Goal: Task Accomplishment & Management: Manage account settings

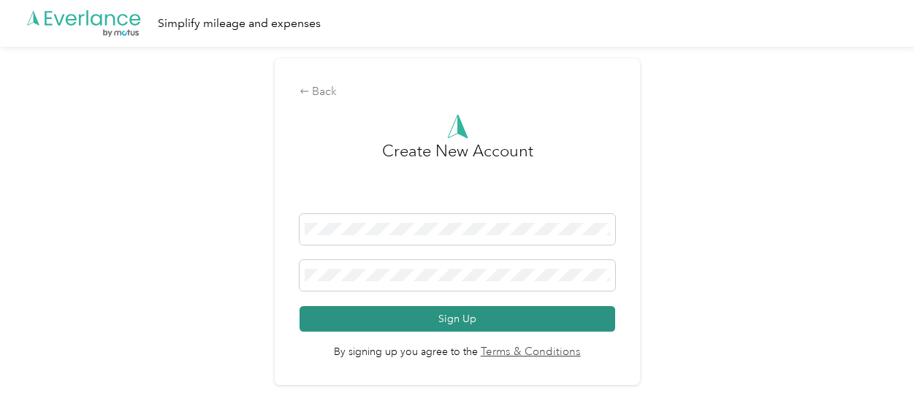
click at [476, 316] on button "Sign Up" at bounding box center [458, 319] width 316 height 26
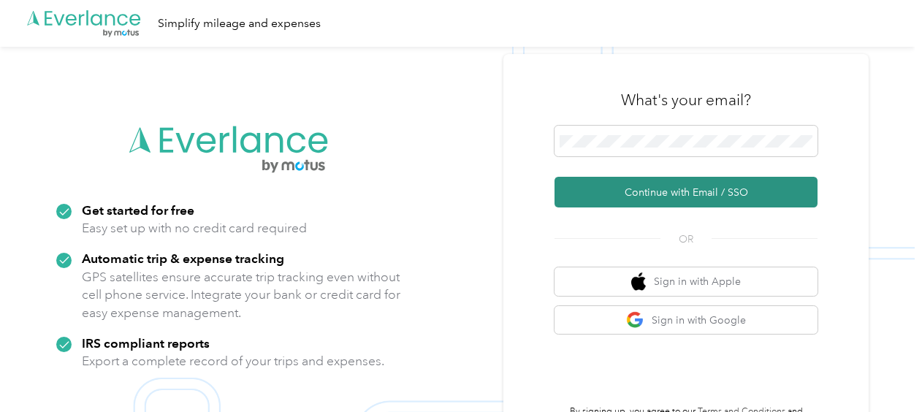
drag, startPoint x: 720, startPoint y: 194, endPoint x: 684, endPoint y: 212, distance: 39.9
click at [720, 194] on button "Continue with Email / SSO" at bounding box center [685, 192] width 263 height 31
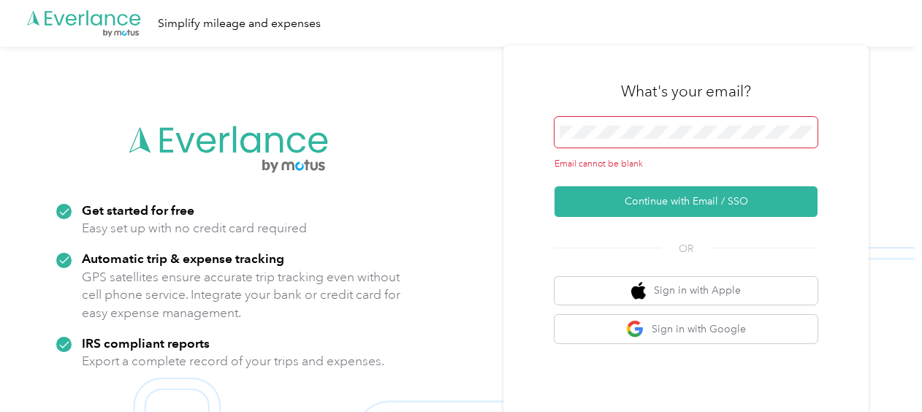
click at [642, 123] on span at bounding box center [685, 132] width 263 height 31
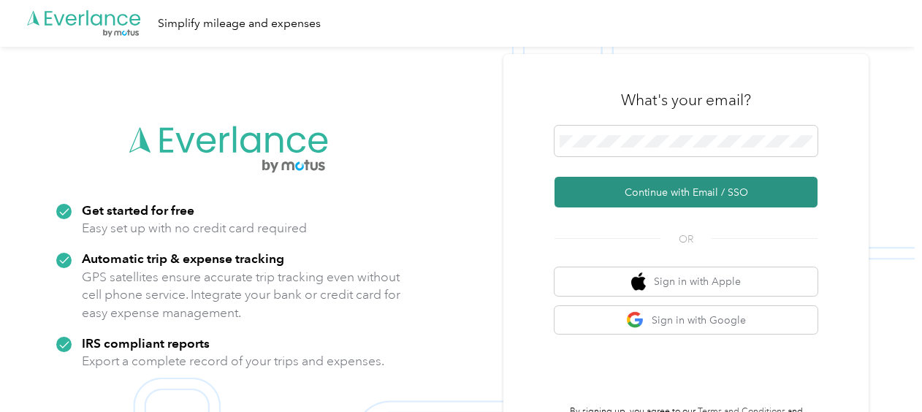
click at [688, 195] on button "Continue with Email / SSO" at bounding box center [685, 192] width 263 height 31
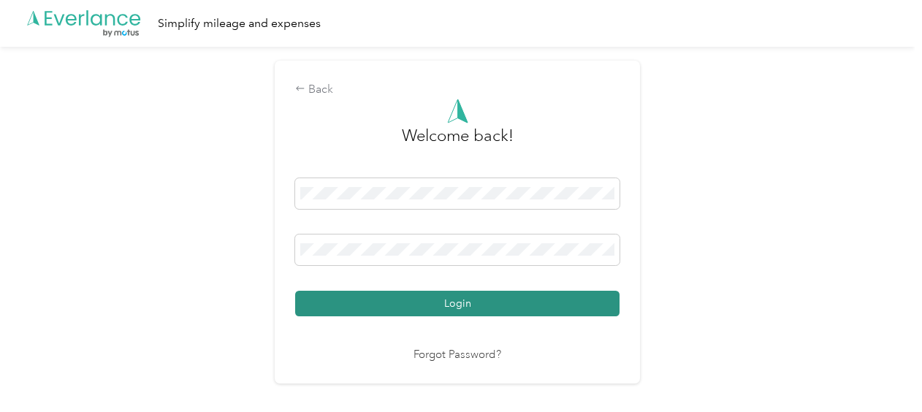
click at [453, 301] on button "Login" at bounding box center [457, 304] width 324 height 26
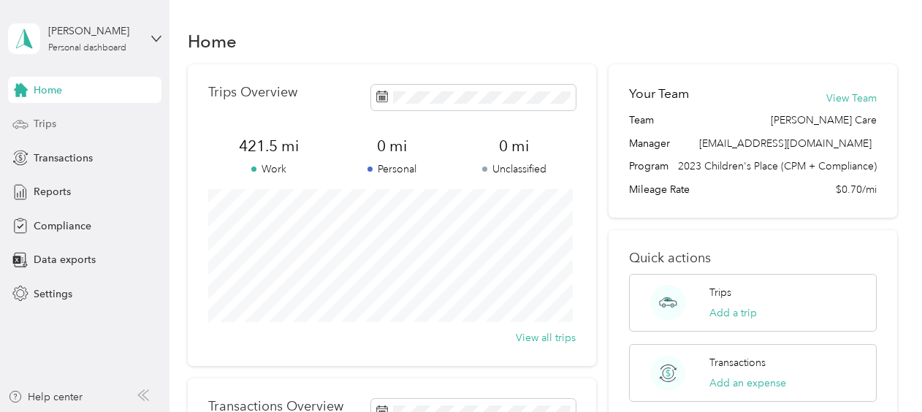
click at [96, 123] on div "Trips" at bounding box center [84, 124] width 153 height 26
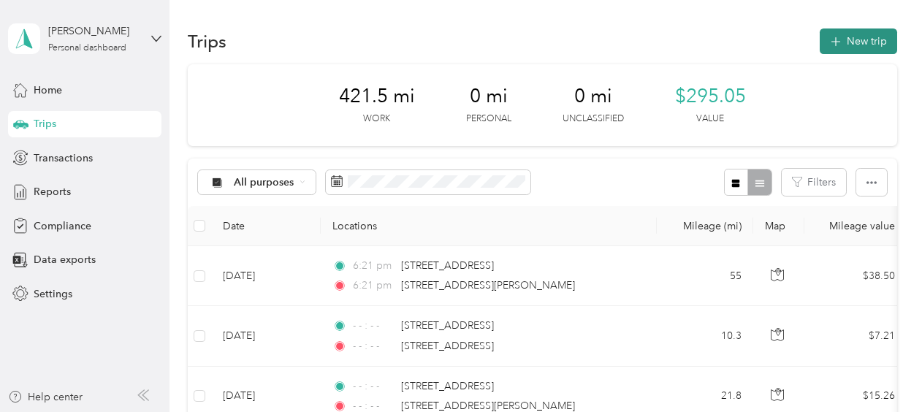
click at [846, 42] on button "New trip" at bounding box center [858, 41] width 77 height 26
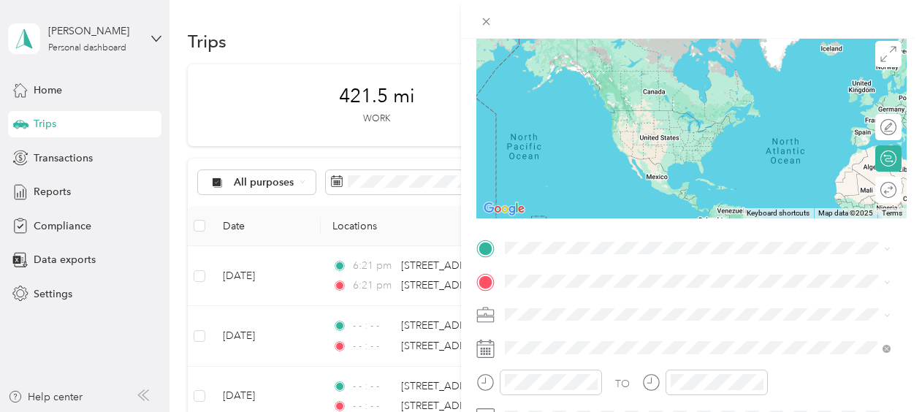
scroll to position [146, 0]
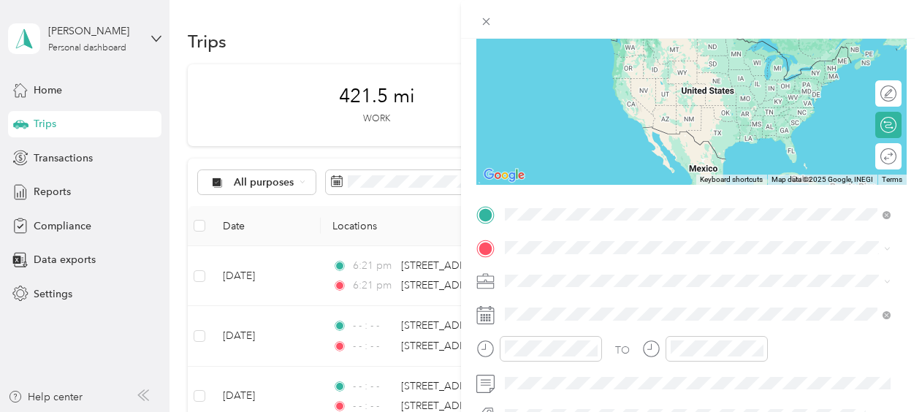
click at [551, 270] on span "737 193rd Place Glenwood, Illinois 60425, United States" at bounding box center [606, 267] width 146 height 13
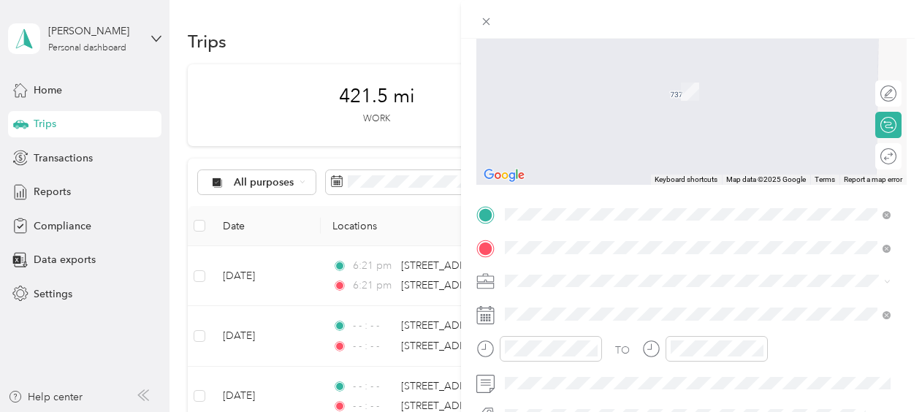
click at [536, 70] on span "8132 South Peoria Street Chicago, Illinois 60620, United States" at bounding box center [606, 70] width 146 height 13
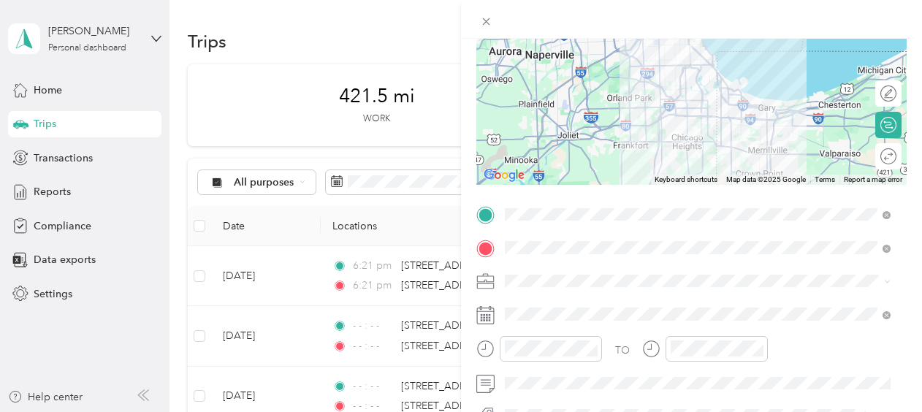
click at [488, 313] on icon at bounding box center [485, 315] width 18 height 18
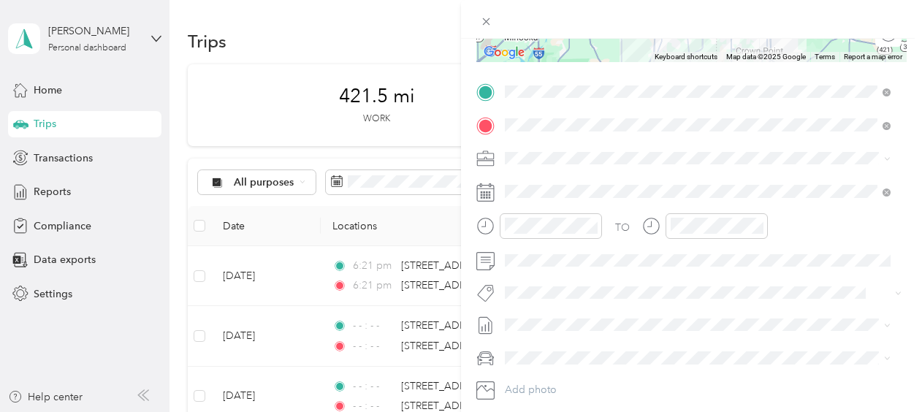
scroll to position [292, 0]
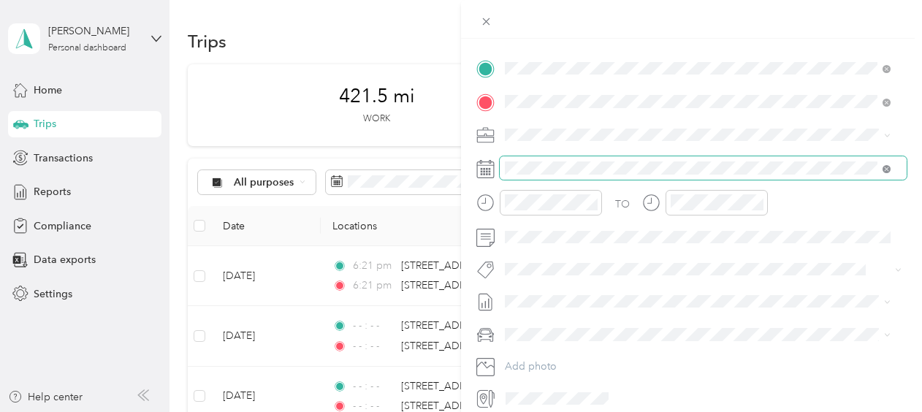
click at [888, 167] on icon at bounding box center [886, 169] width 8 height 8
click at [489, 169] on rect at bounding box center [490, 168] width 2 height 2
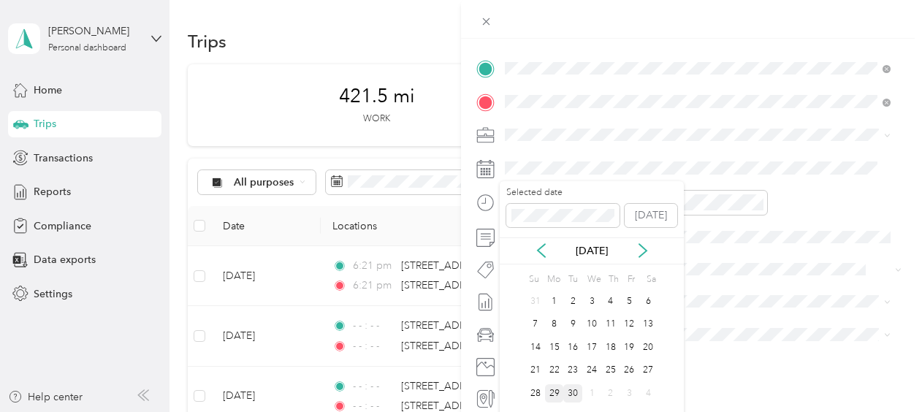
click at [552, 396] on div "29" at bounding box center [554, 393] width 19 height 18
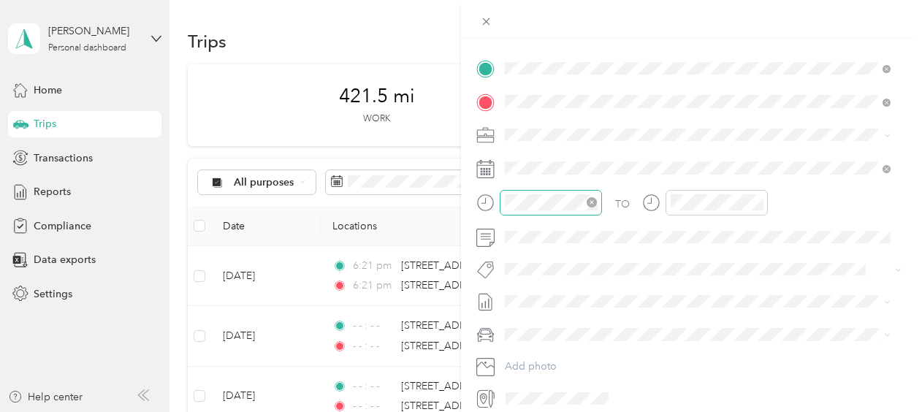
click at [592, 201] on icon "close-circle" at bounding box center [592, 202] width 10 height 10
click at [758, 201] on icon "close-circle" at bounding box center [757, 202] width 10 height 10
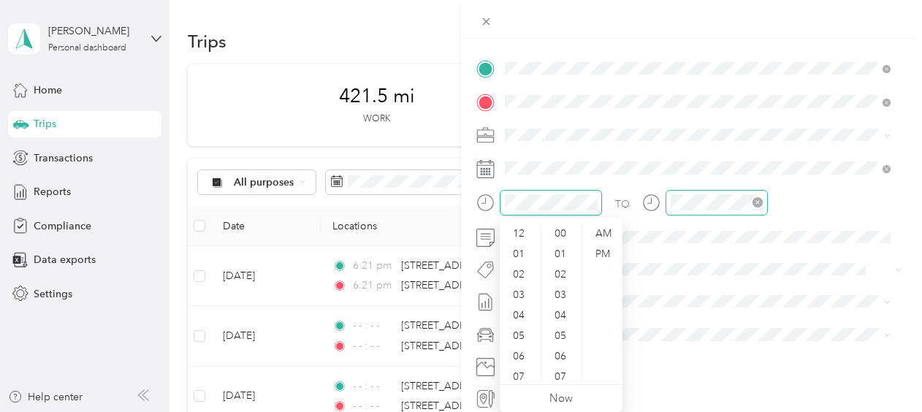
scroll to position [245, 0]
click at [570, 229] on div "12" at bounding box center [561, 234] width 35 height 20
click at [562, 237] on div "12" at bounding box center [561, 234] width 35 height 20
click at [608, 231] on div "AM" at bounding box center [602, 234] width 35 height 20
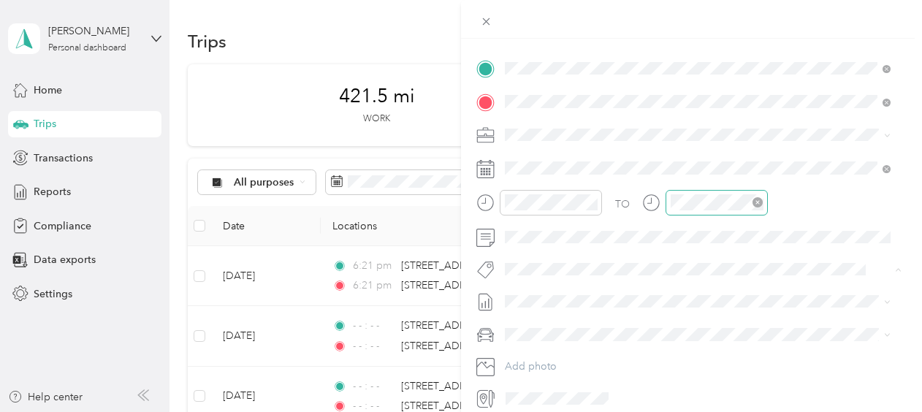
drag, startPoint x: 608, startPoint y: 231, endPoint x: 695, endPoint y: 257, distance: 91.5
click at [698, 259] on span at bounding box center [703, 269] width 407 height 20
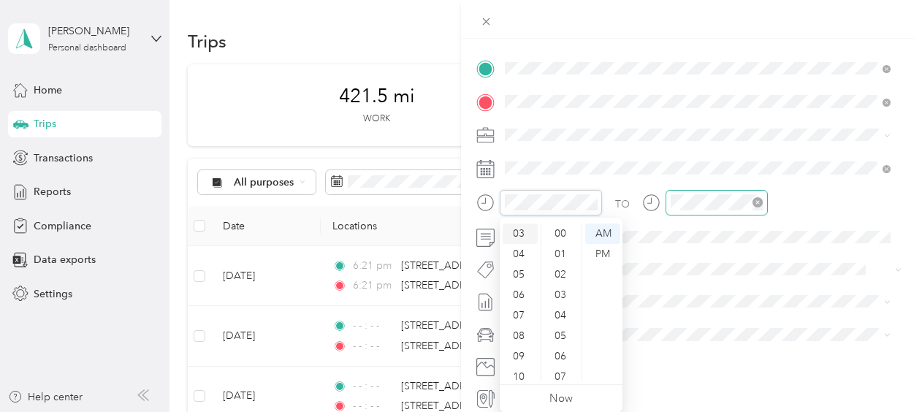
scroll to position [0, 0]
click at [532, 232] on div "12" at bounding box center [520, 234] width 35 height 20
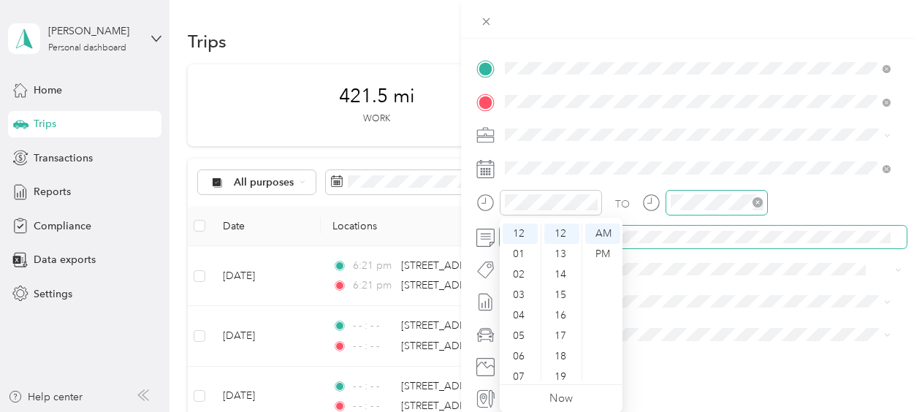
click at [693, 247] on div "TO Add photo" at bounding box center [691, 233] width 430 height 353
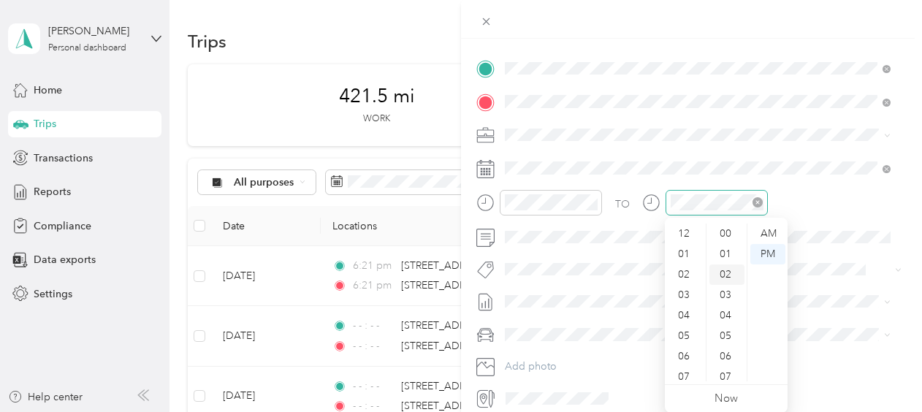
click at [729, 273] on div "02" at bounding box center [726, 274] width 35 height 20
click at [771, 250] on div "PM" at bounding box center [767, 254] width 35 height 20
click at [730, 270] on div "02" at bounding box center [726, 274] width 35 height 20
click at [685, 278] on div "02" at bounding box center [685, 274] width 35 height 20
click at [682, 280] on div "02" at bounding box center [685, 274] width 35 height 20
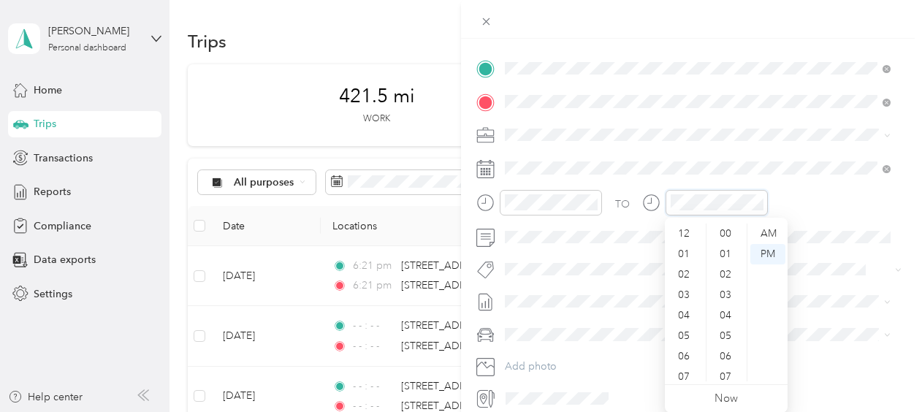
click at [757, 200] on icon "close-circle" at bounding box center [757, 202] width 10 height 10
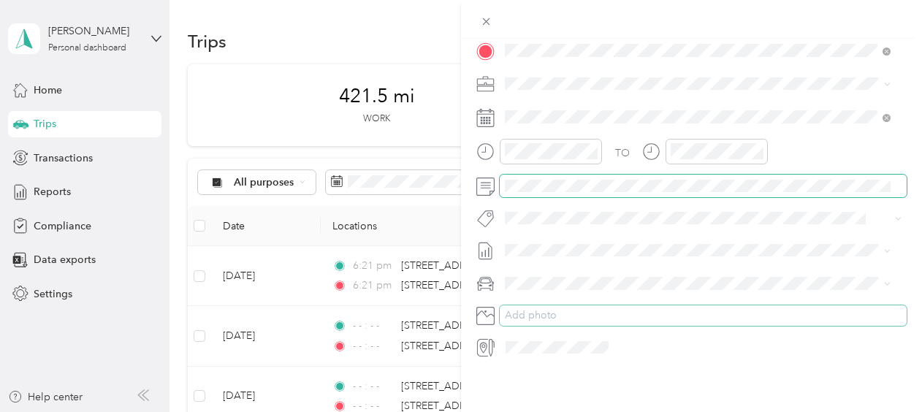
scroll to position [0, 0]
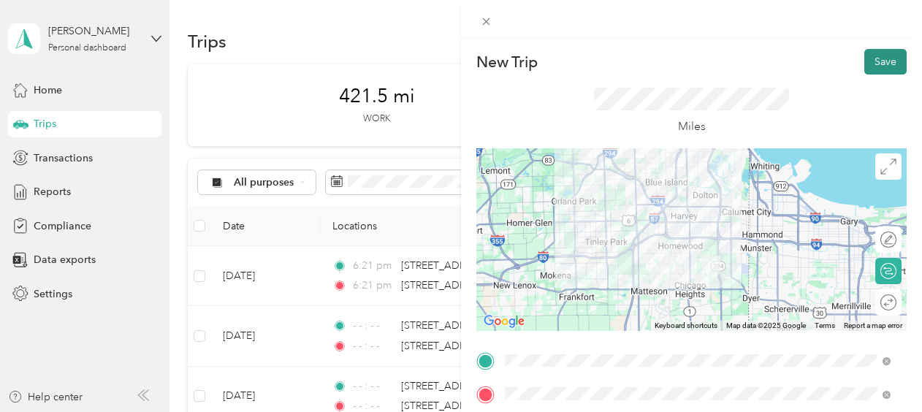
drag, startPoint x: 875, startPoint y: 60, endPoint x: 881, endPoint y: 65, distance: 7.8
click at [877, 60] on button "Save" at bounding box center [885, 62] width 42 height 26
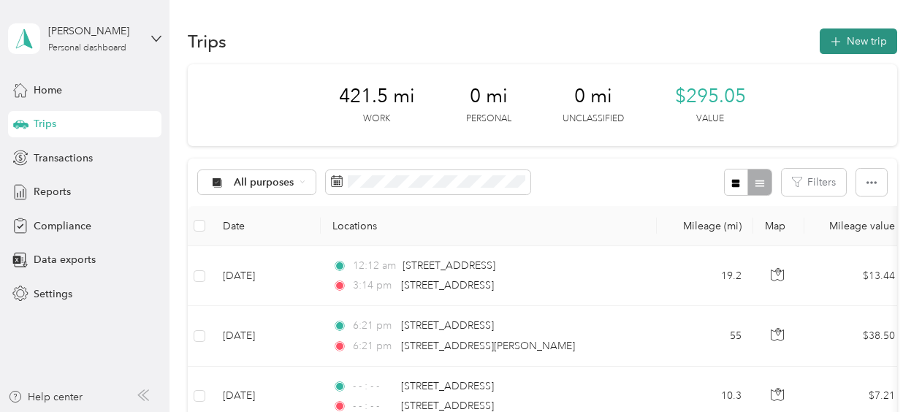
click at [861, 44] on button "New trip" at bounding box center [858, 41] width 77 height 26
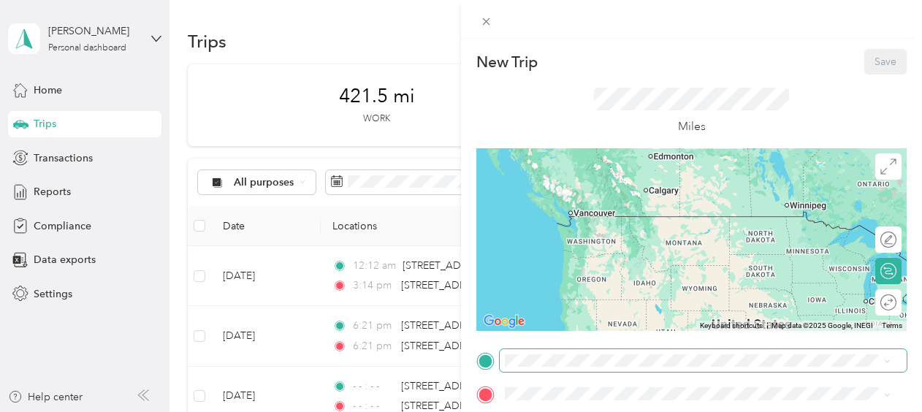
drag, startPoint x: 630, startPoint y: 369, endPoint x: 587, endPoint y: 367, distance: 42.4
click at [588, 367] on span at bounding box center [703, 360] width 407 height 23
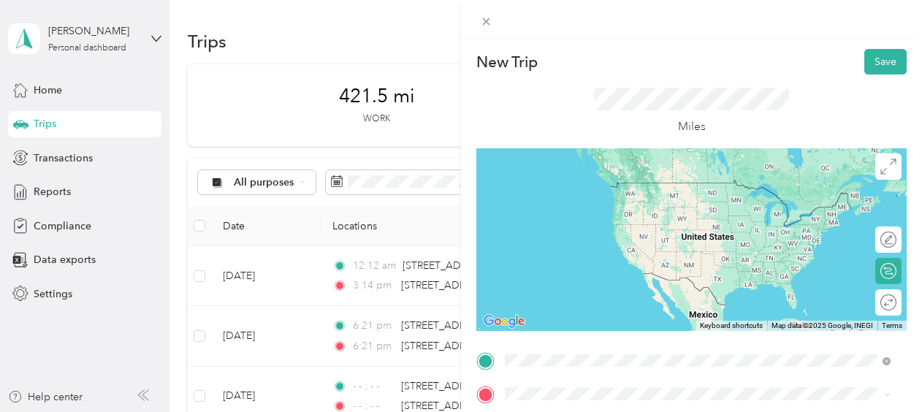
drag, startPoint x: 631, startPoint y: 202, endPoint x: 623, endPoint y: 214, distance: 14.2
click at [627, 207] on ol "From search results 737 193rd Place Glenwood, Illinois 60425, United States 737…" at bounding box center [698, 245] width 396 height 205
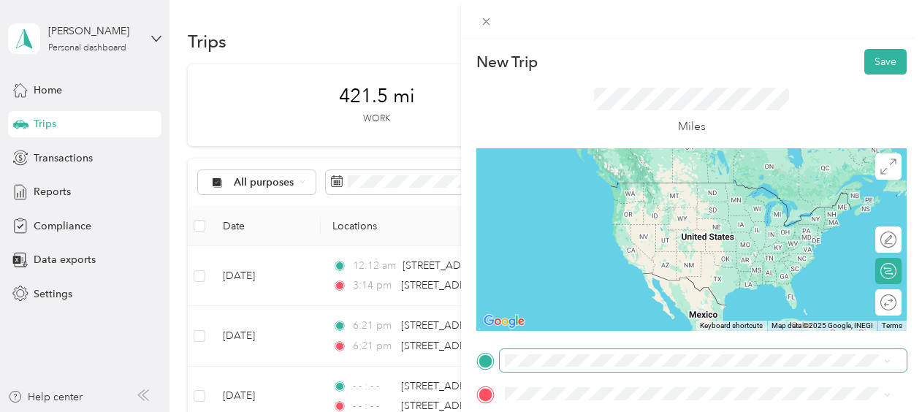
scroll to position [146, 0]
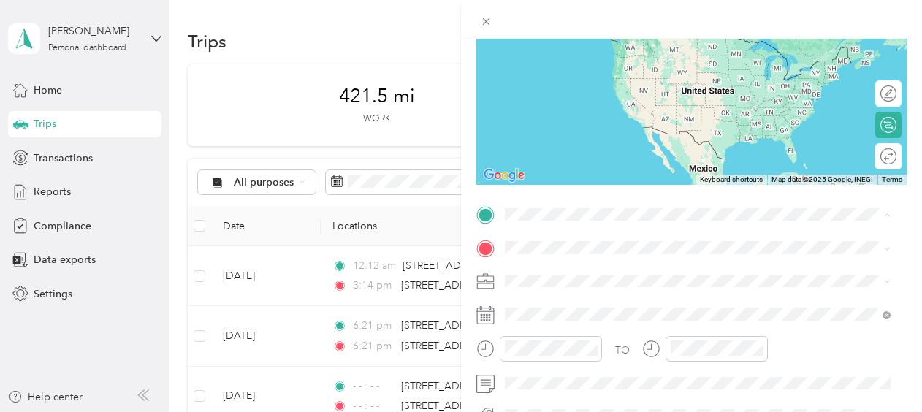
drag, startPoint x: 579, startPoint y: 35, endPoint x: 571, endPoint y: 38, distance: 7.9
click at [576, 35] on span "737 193rd Place Glenwood, Illinois 60425, United States" at bounding box center [606, 36] width 146 height 13
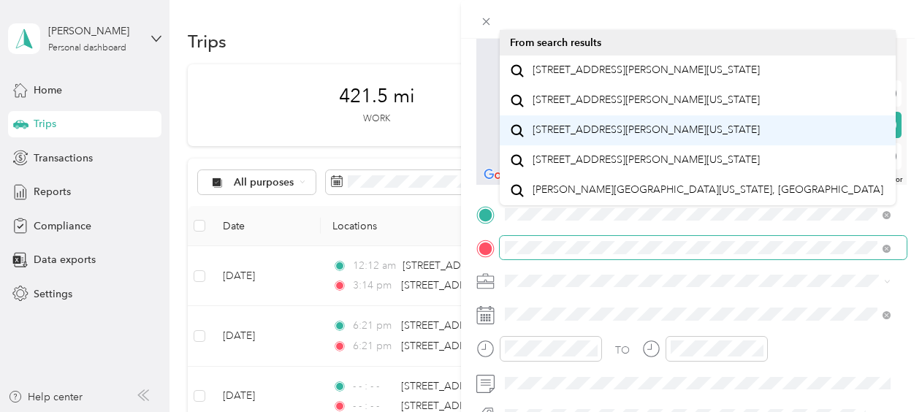
scroll to position [25, 0]
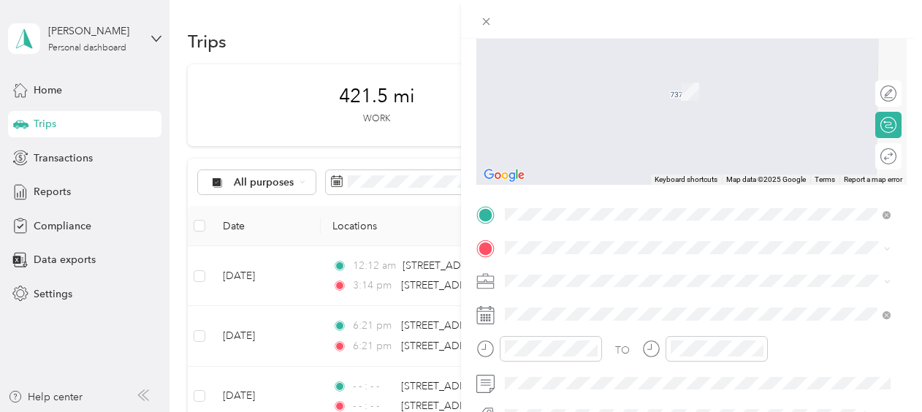
click at [624, 197] on div "Anthony Avenue Country Club Hills, Illinois 60478, United States" at bounding box center [697, 188] width 375 height 20
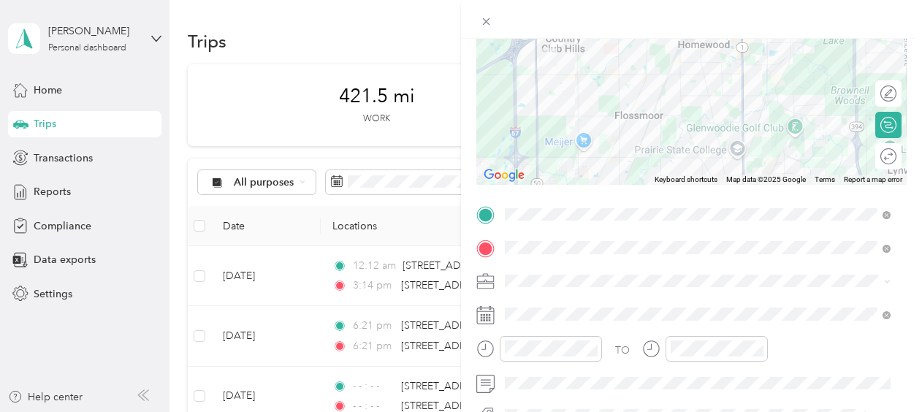
scroll to position [219, 0]
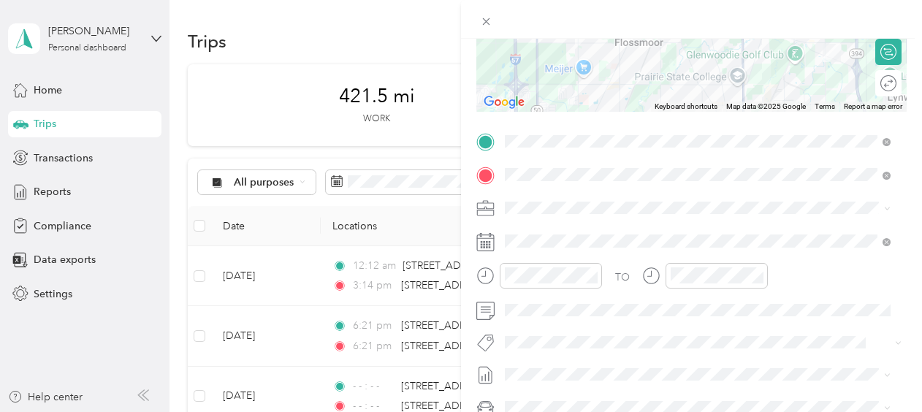
click at [487, 243] on rect at bounding box center [487, 241] width 2 height 2
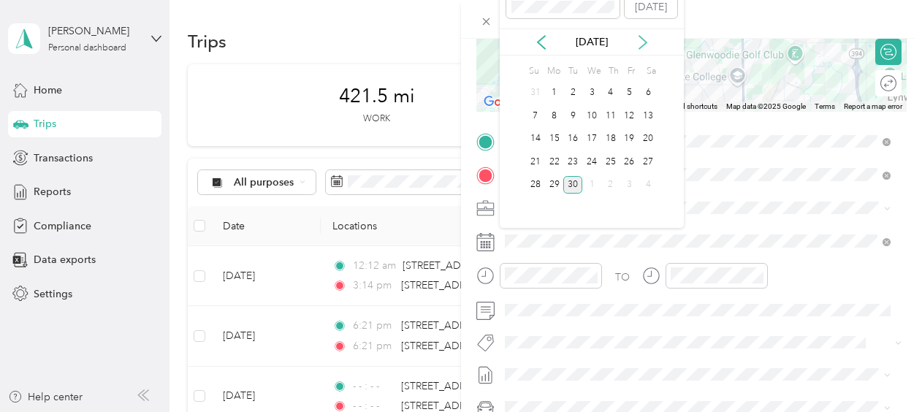
click at [639, 42] on icon at bounding box center [643, 42] width 15 height 15
click at [657, 83] on div "Selected date Today Oct 2025 Su Mo Tu We Th Fr Sa 28 29 30 1 2 3 4 5 6 7 8 9 10…" at bounding box center [592, 100] width 184 height 256
click at [655, 88] on div "4" at bounding box center [647, 93] width 19 height 18
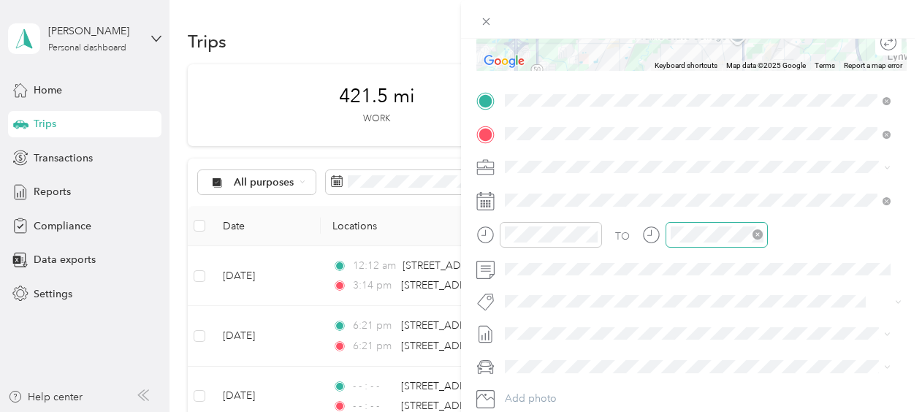
scroll to position [354, 0]
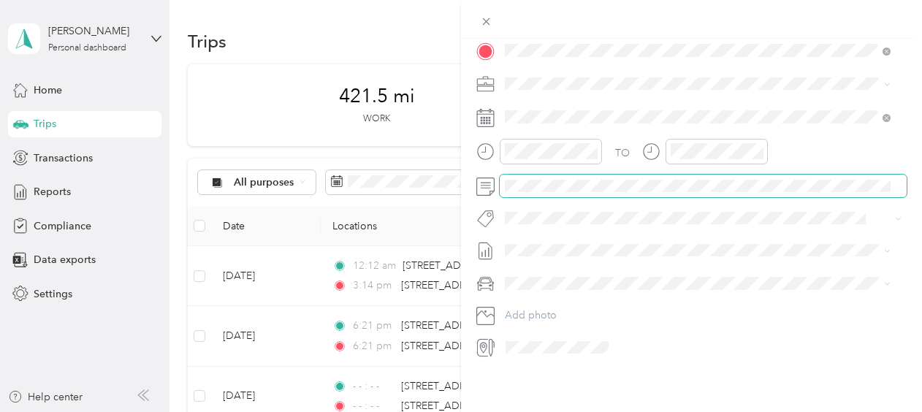
click at [687, 153] on div "TO Add photo" at bounding box center [691, 182] width 430 height 353
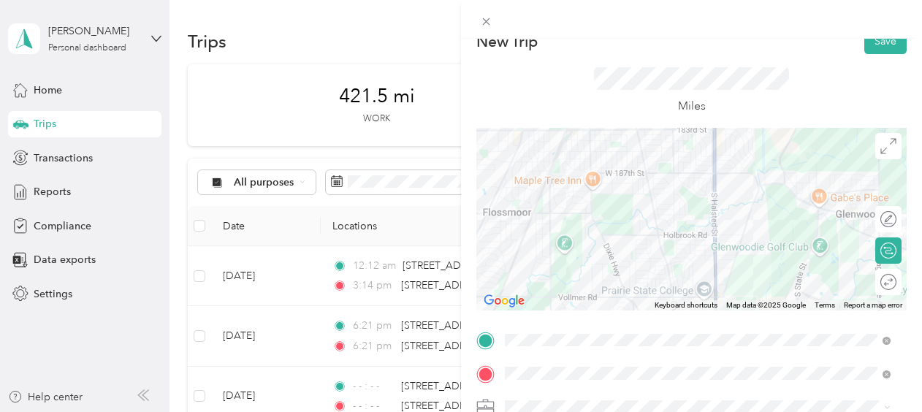
scroll to position [0, 0]
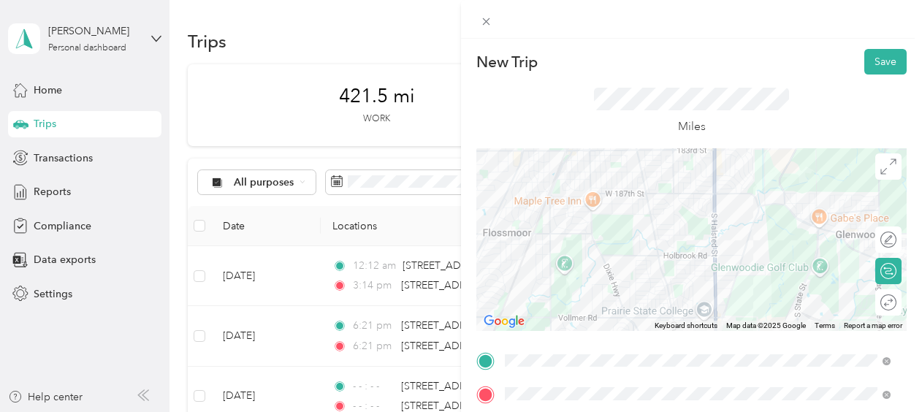
drag, startPoint x: 870, startPoint y: 65, endPoint x: 847, endPoint y: 87, distance: 31.5
click at [871, 65] on button "Save" at bounding box center [885, 62] width 42 height 26
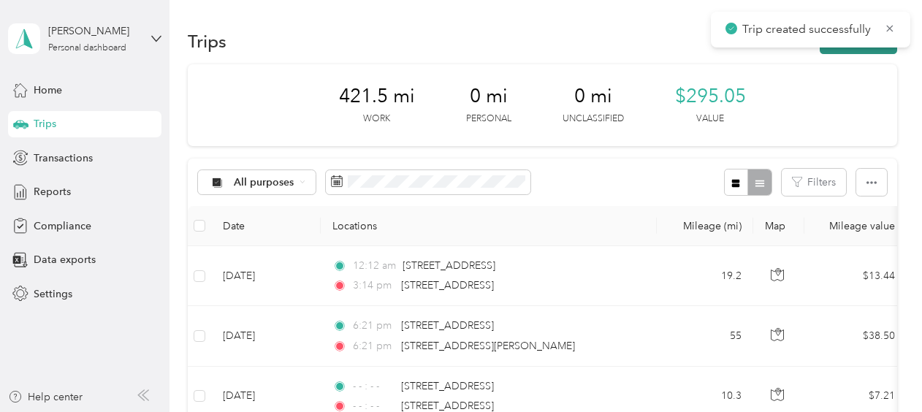
drag, startPoint x: 894, startPoint y: 28, endPoint x: 889, endPoint y: 34, distance: 7.8
click at [896, 28] on icon at bounding box center [890, 28] width 12 height 13
click at [850, 53] on div "Trips New trip" at bounding box center [542, 41] width 709 height 31
click at [856, 44] on button "New trip" at bounding box center [858, 41] width 77 height 26
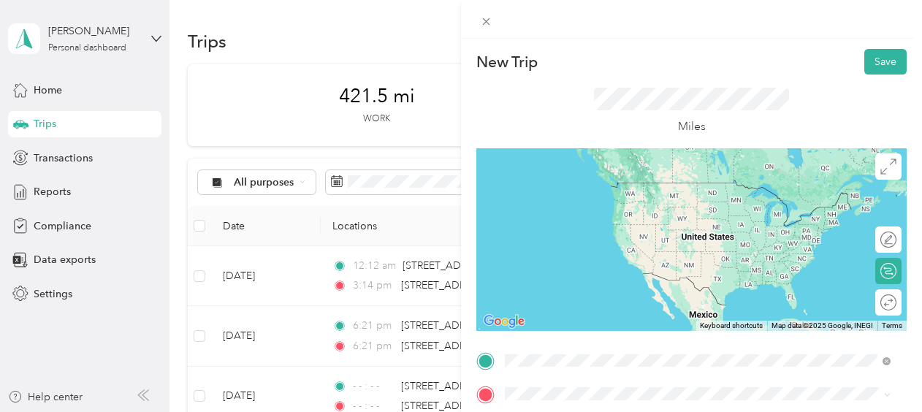
click at [589, 294] on span "Anthony Avenue Country Club Hills, Illinois 60478, United States" at bounding box center [708, 287] width 351 height 13
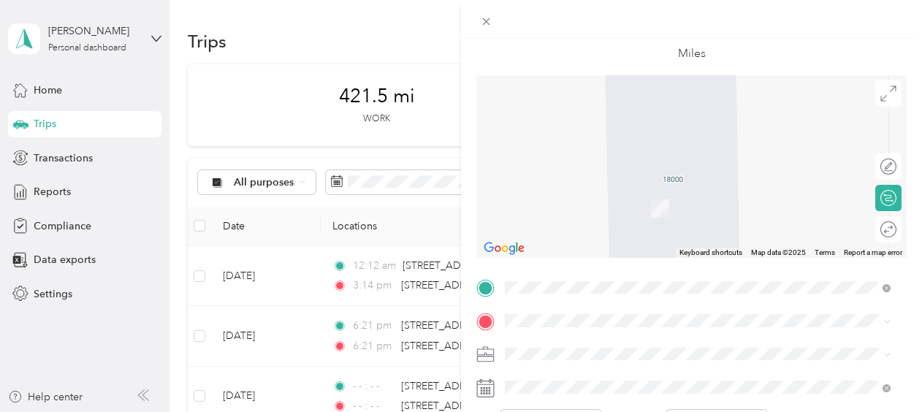
scroll to position [146, 0]
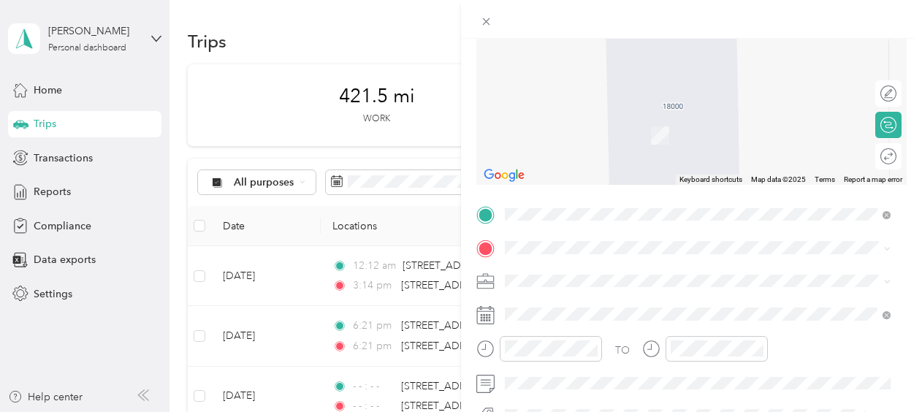
click at [564, 159] on span "Anthony Avenue Country Club Hills, Illinois 60478, United States" at bounding box center [701, 147] width 336 height 26
click at [571, 305] on span "Willow Avenue Country Club Hills, Illinois 60478, United States" at bounding box center [668, 300] width 270 height 13
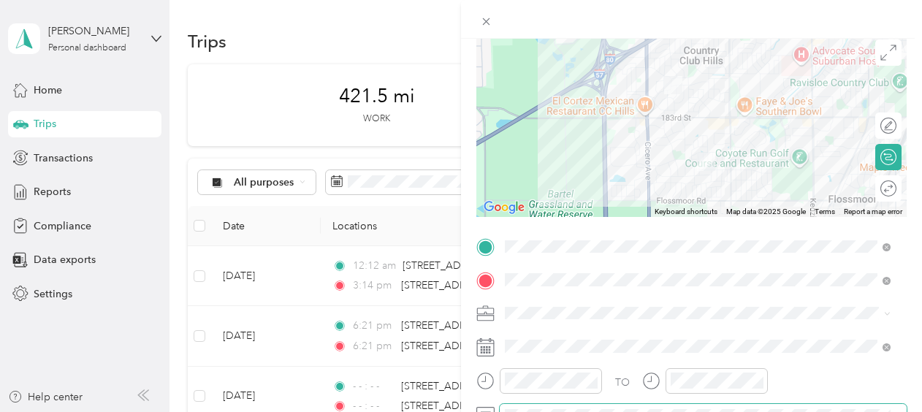
scroll to position [0, 0]
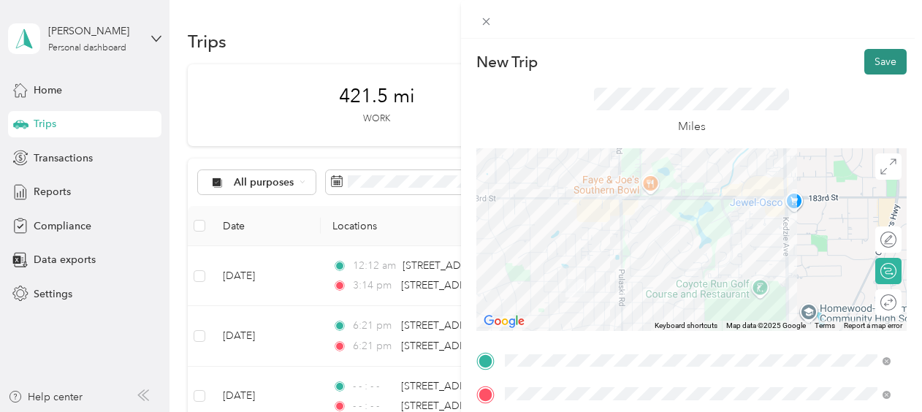
click at [883, 58] on button "Save" at bounding box center [885, 62] width 42 height 26
